Goal: Share content: Share content

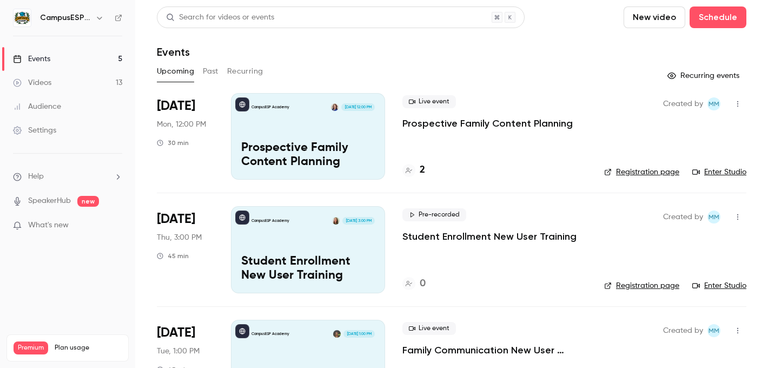
click at [208, 73] on button "Past" at bounding box center [211, 71] width 16 height 17
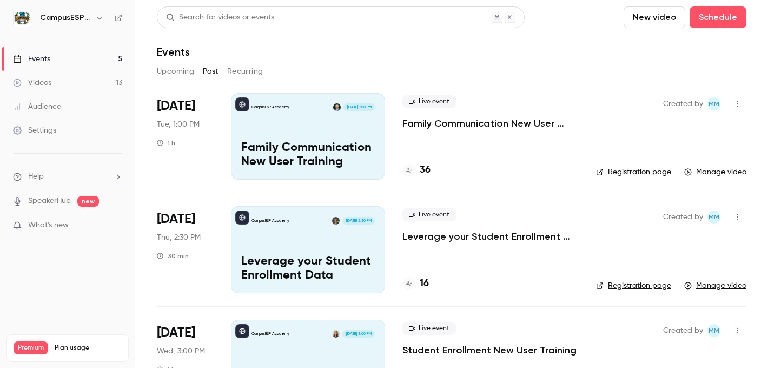
click at [268, 142] on p "Family Communication New User Training" at bounding box center [308, 155] width 134 height 28
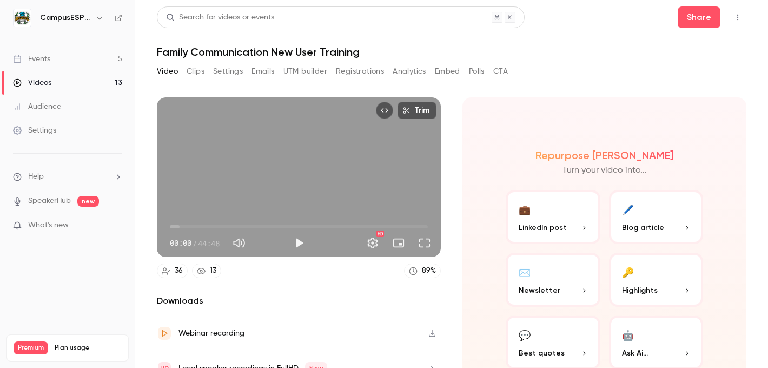
click at [200, 72] on button "Clips" at bounding box center [195, 71] width 18 height 17
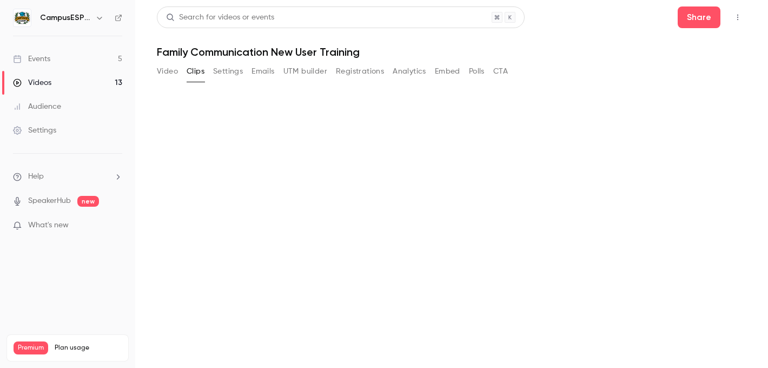
click at [219, 72] on button "Settings" at bounding box center [228, 71] width 30 height 17
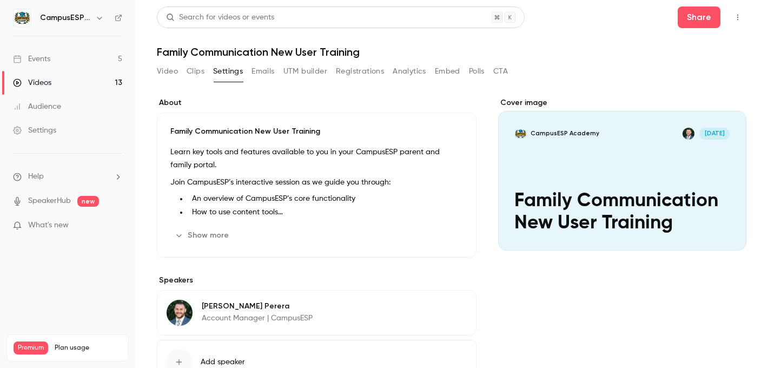
click at [260, 68] on button "Emails" at bounding box center [262, 71] width 23 height 17
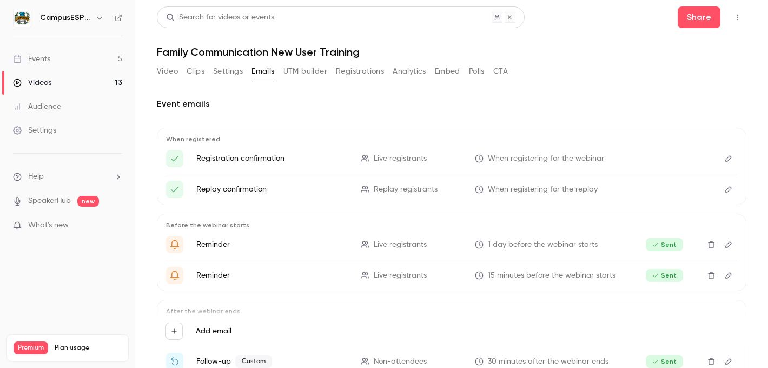
click at [356, 72] on button "Registrations" at bounding box center [360, 71] width 48 height 17
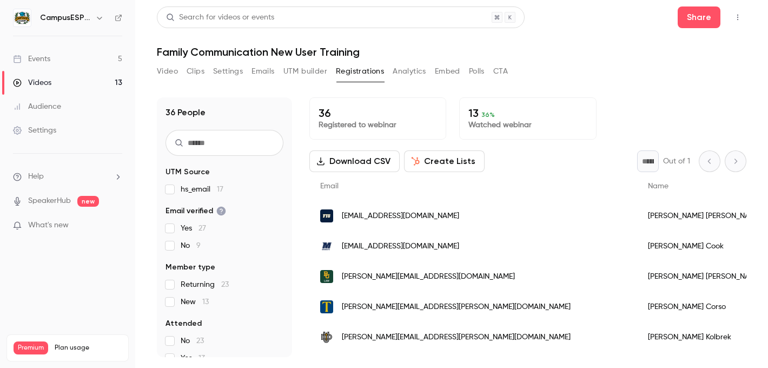
click at [428, 154] on button "Create Lists" at bounding box center [444, 161] width 81 height 22
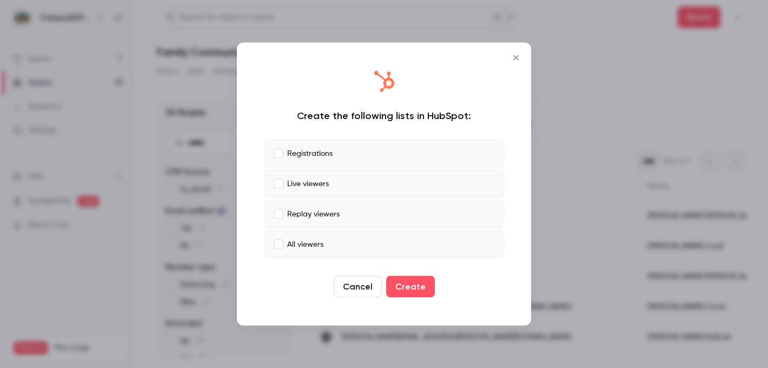
click at [515, 56] on icon "Close" at bounding box center [515, 57] width 5 height 5
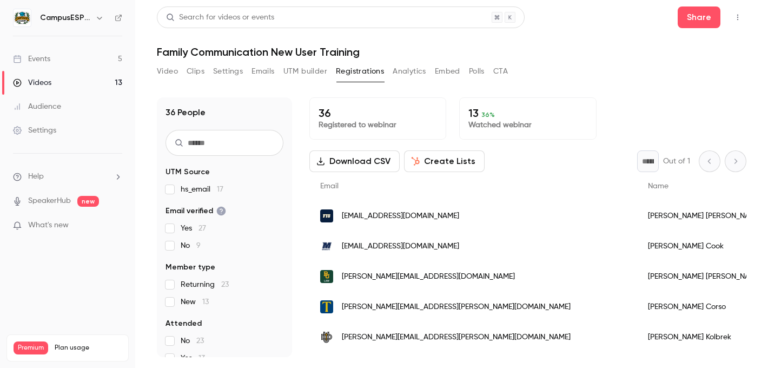
click at [421, 160] on button "Create Lists" at bounding box center [444, 161] width 81 height 22
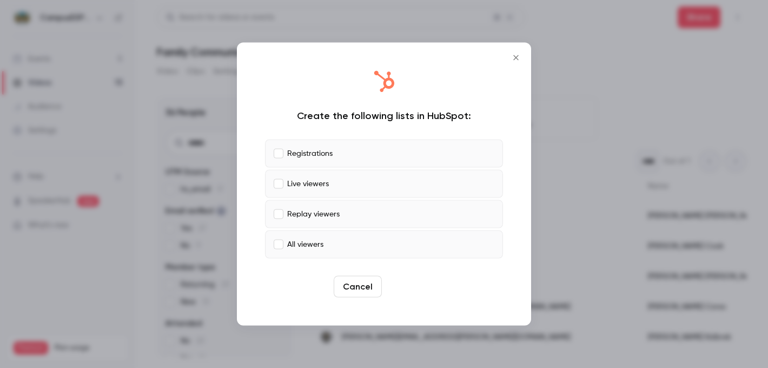
click at [412, 285] on button "Create" at bounding box center [410, 287] width 49 height 22
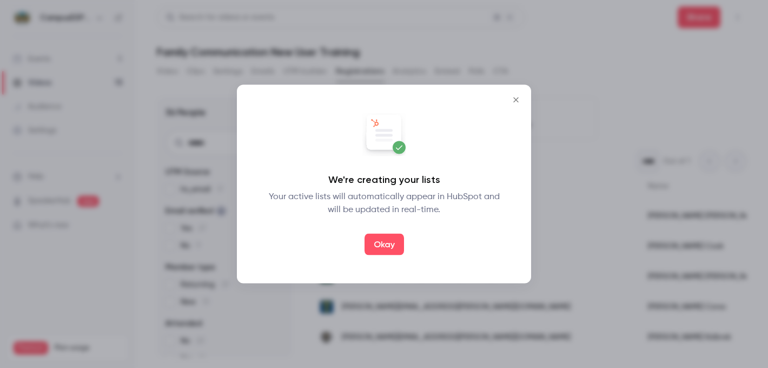
click at [516, 101] on icon "Close" at bounding box center [515, 99] width 5 height 5
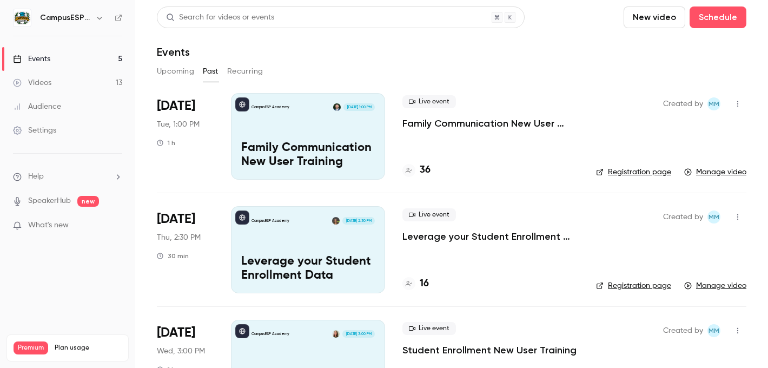
click at [737, 104] on icon "button" at bounding box center [737, 104] width 1 height 6
click at [694, 123] on li "Share" at bounding box center [679, 131] width 117 height 28
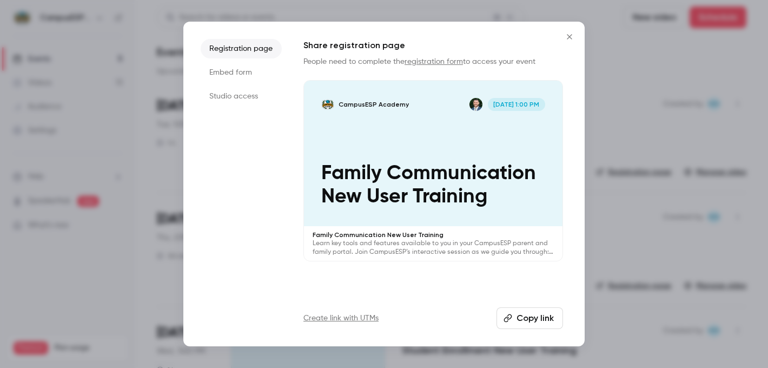
click at [516, 316] on button "Copy link" at bounding box center [529, 318] width 66 height 22
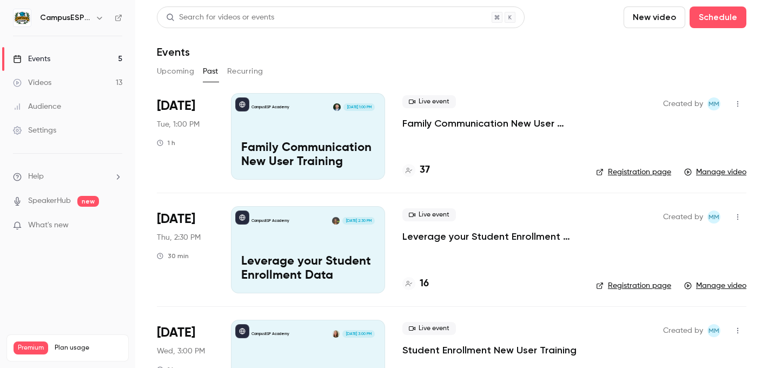
click at [733, 105] on icon "button" at bounding box center [737, 104] width 9 height 8
click at [682, 128] on div "Share" at bounding box center [688, 131] width 82 height 11
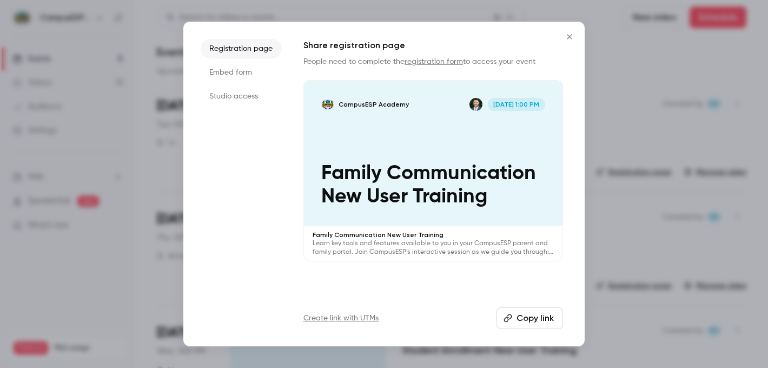
click at [531, 319] on button "Copy link" at bounding box center [529, 318] width 66 height 22
click at [255, 103] on li "Studio access" at bounding box center [241, 95] width 81 height 19
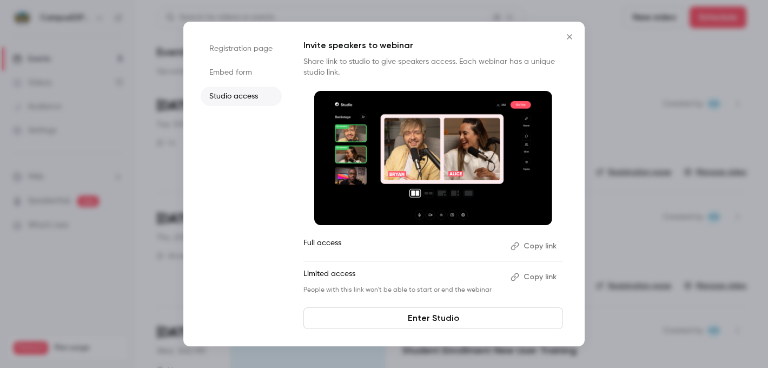
click at [247, 74] on li "Embed form" at bounding box center [241, 72] width 81 height 19
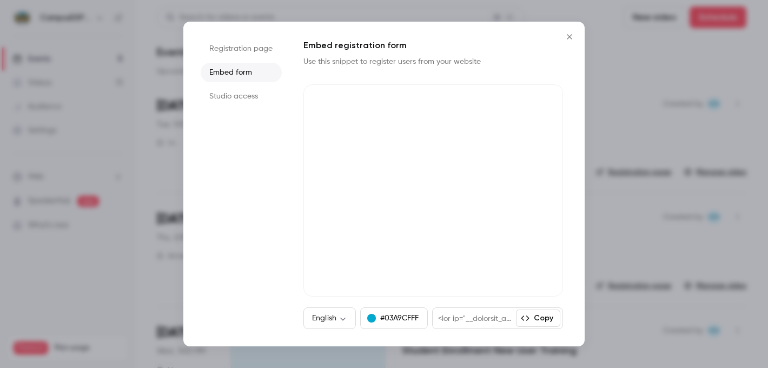
click at [571, 37] on icon "Close" at bounding box center [569, 36] width 13 height 9
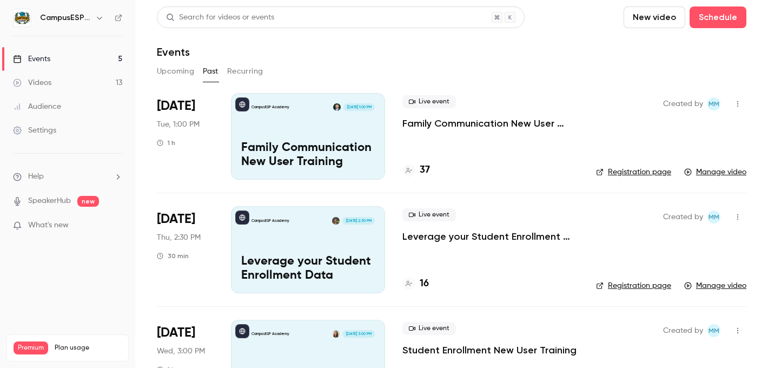
click at [190, 69] on button "Upcoming" at bounding box center [175, 71] width 37 height 17
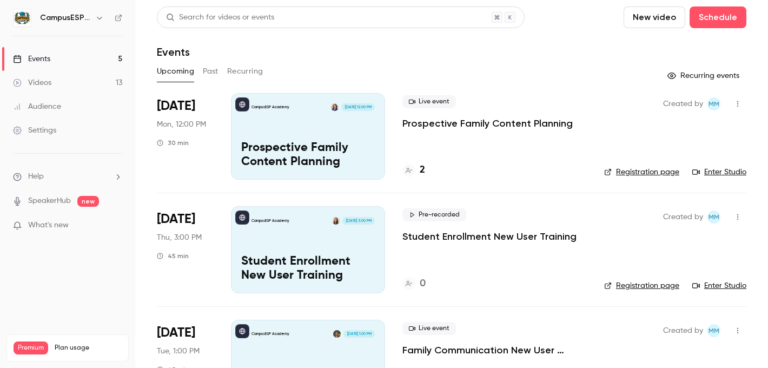
click at [733, 102] on icon "button" at bounding box center [737, 104] width 9 height 8
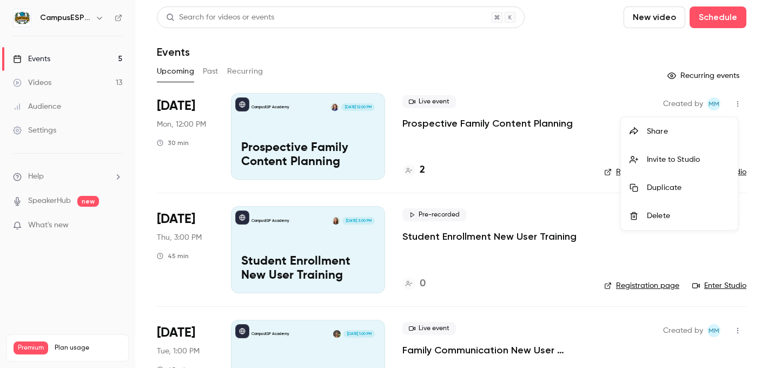
click at [694, 129] on div "Share" at bounding box center [688, 131] width 82 height 11
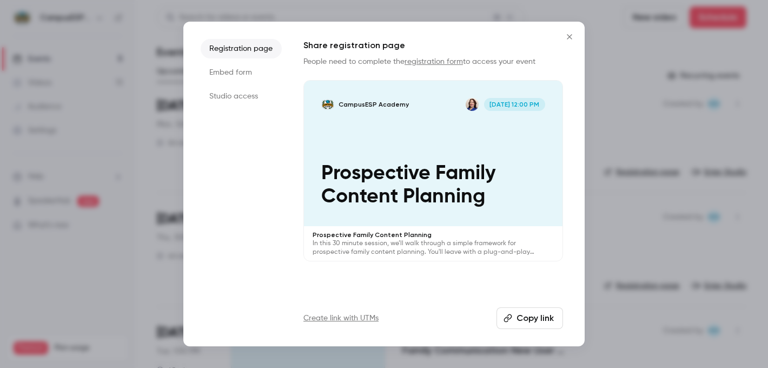
click at [518, 315] on button "Copy link" at bounding box center [529, 318] width 66 height 22
